Goal: Obtain resource: Obtain resource

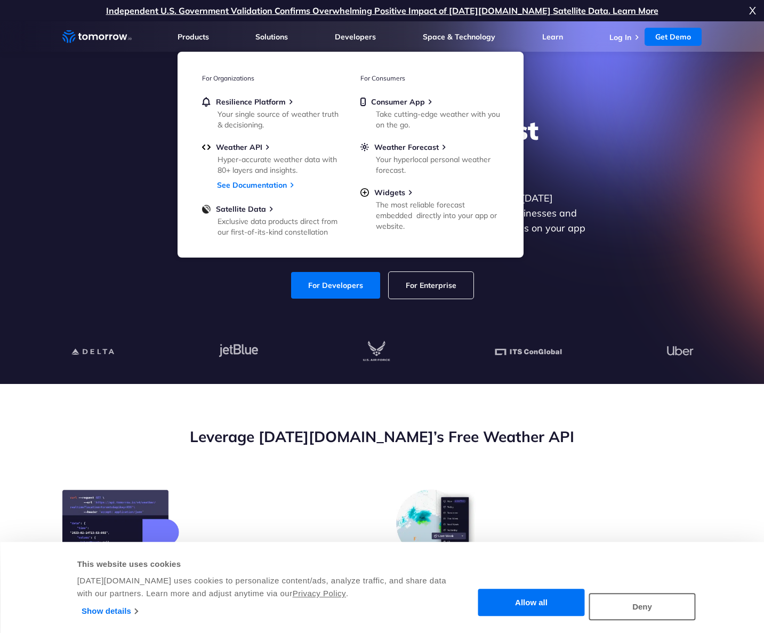
click at [606, 162] on div "Explore the World’s Best Weather API Get reliable and precise weather data thro…" at bounding box center [382, 206] width 657 height 227
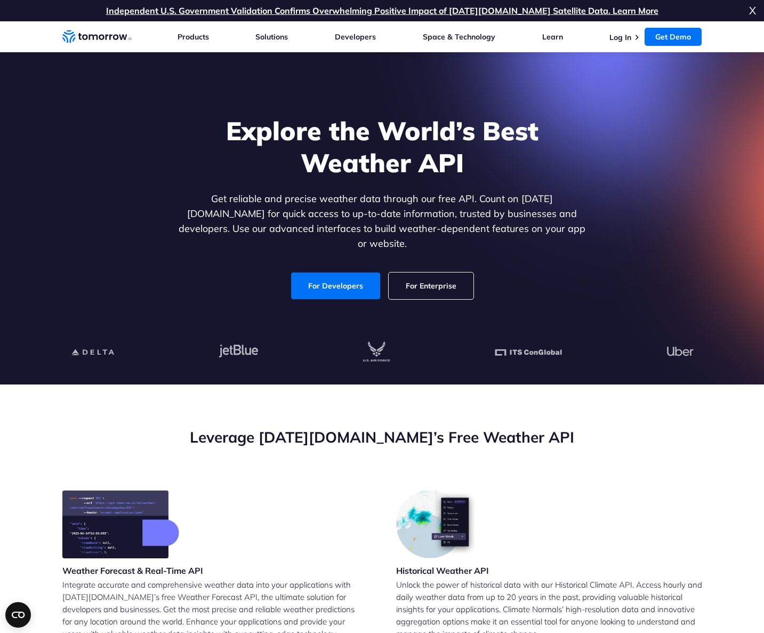
scroll to position [222, 0]
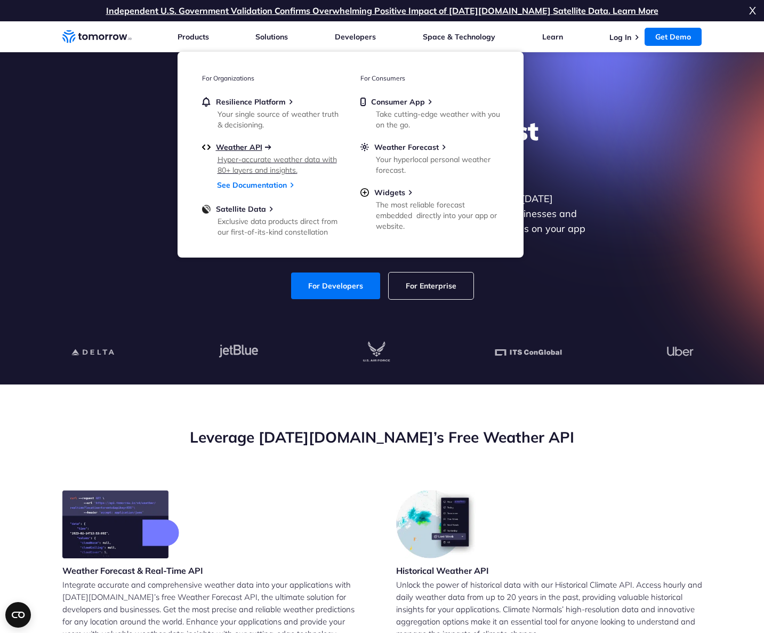
click at [227, 142] on span "Weather API" at bounding box center [239, 147] width 46 height 10
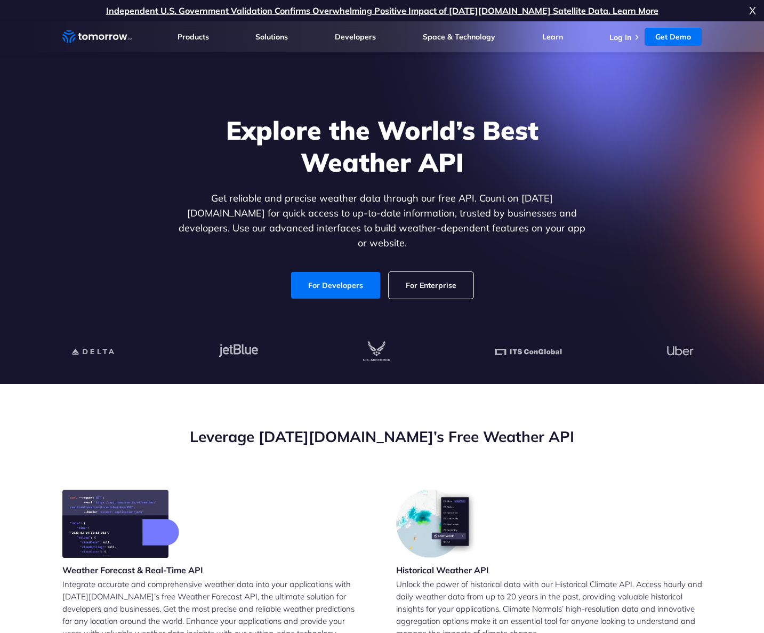
scroll to position [51, 0]
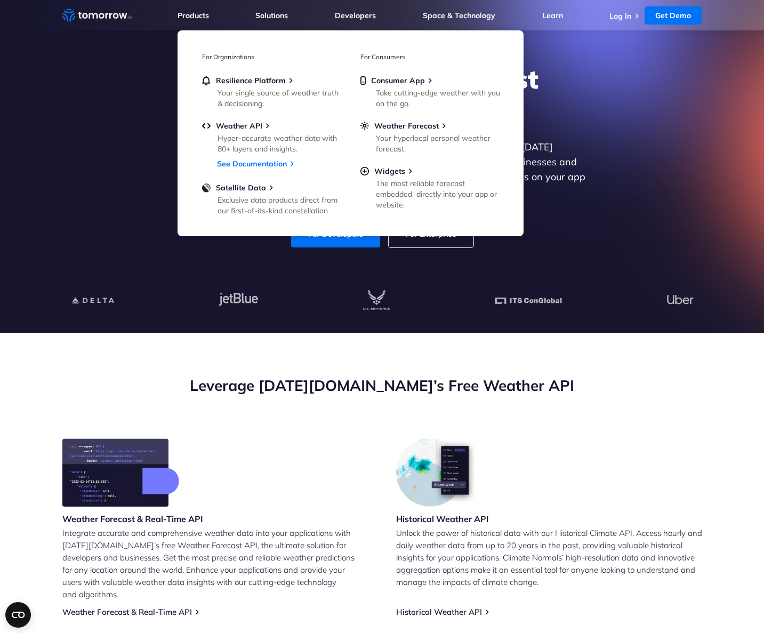
click at [109, 131] on div "Explore the World’s Best Weather API Get reliable and precise weather data thro…" at bounding box center [382, 155] width 657 height 227
click at [120, 66] on section "Explore the World’s Best Weather API Get reliable and precise weather data thro…" at bounding box center [382, 151] width 764 height 363
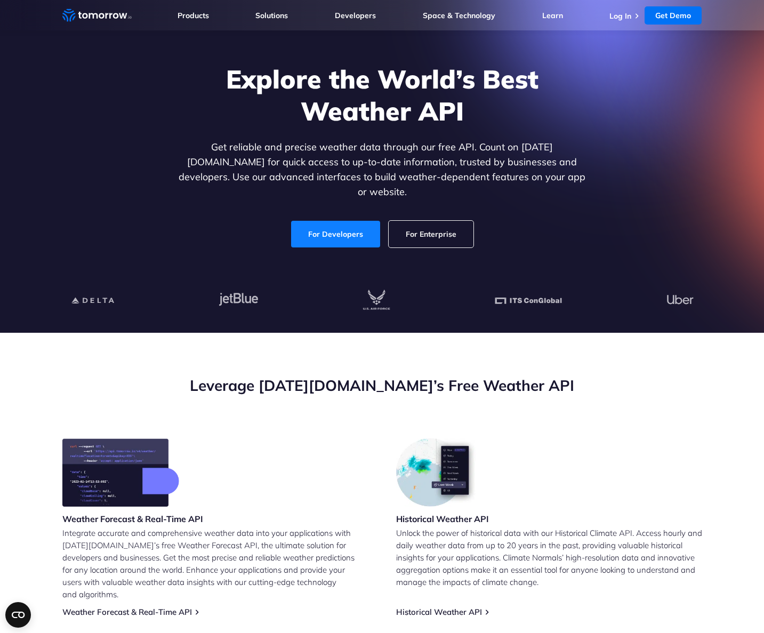
click at [324, 248] on link "For Developers" at bounding box center [335, 234] width 89 height 27
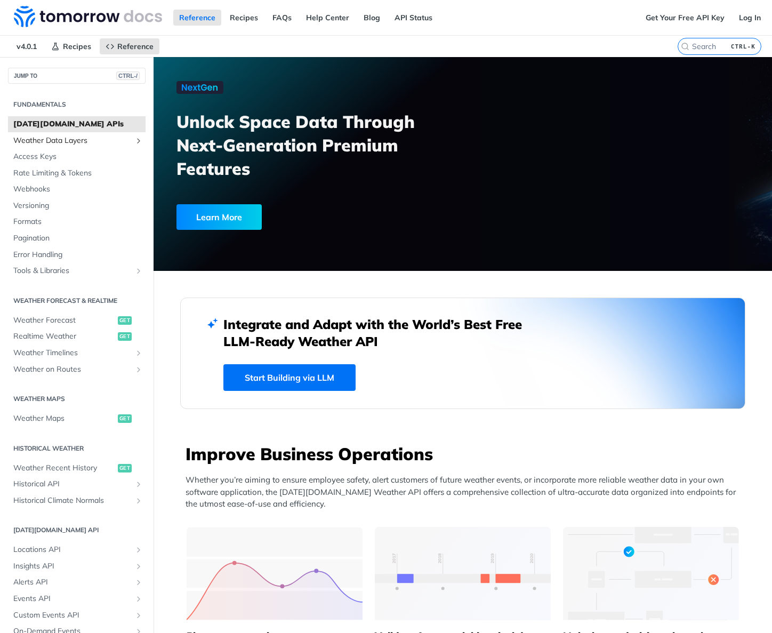
click at [56, 139] on span "Weather Data Layers" at bounding box center [72, 141] width 118 height 11
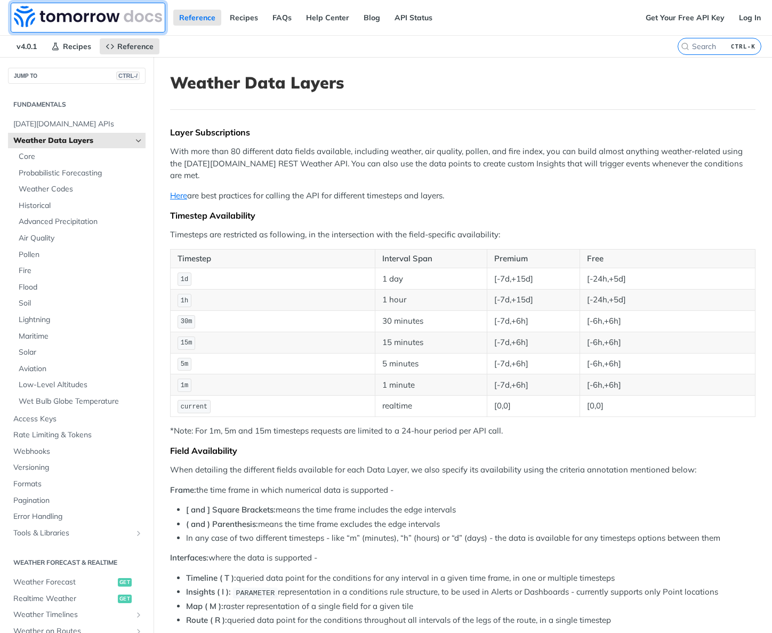
click at [99, 22] on img at bounding box center [88, 16] width 148 height 21
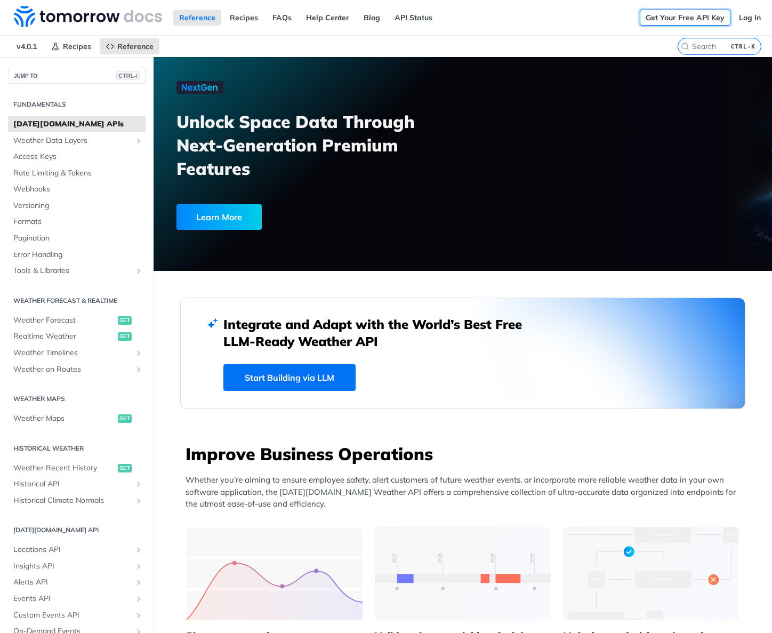
click at [657, 13] on link "Get Your Free API Key" at bounding box center [685, 18] width 91 height 16
